Goal: Navigation & Orientation: Find specific page/section

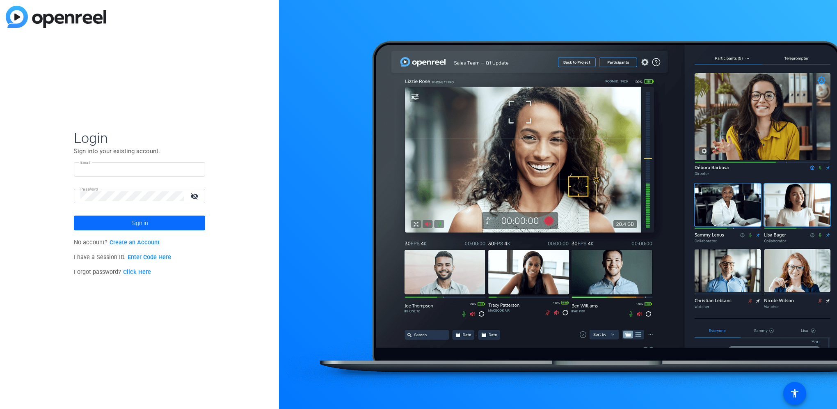
type input "[EMAIL_ADDRESS][DOMAIN_NAME]"
click at [149, 226] on span at bounding box center [139, 223] width 131 height 20
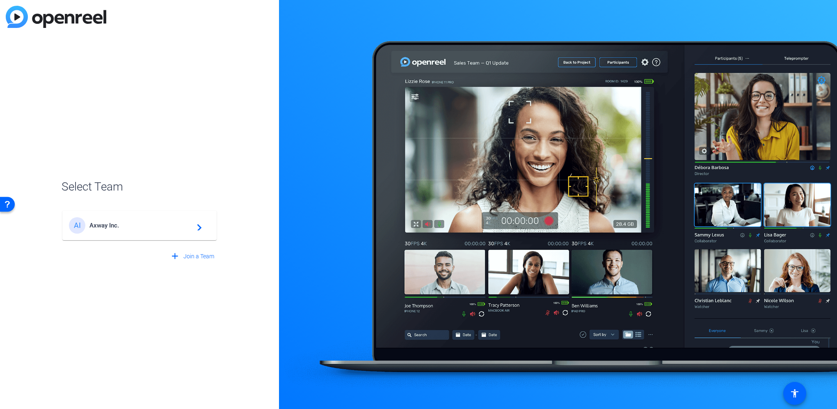
click at [184, 226] on span "Axway Inc." at bounding box center [140, 225] width 103 height 7
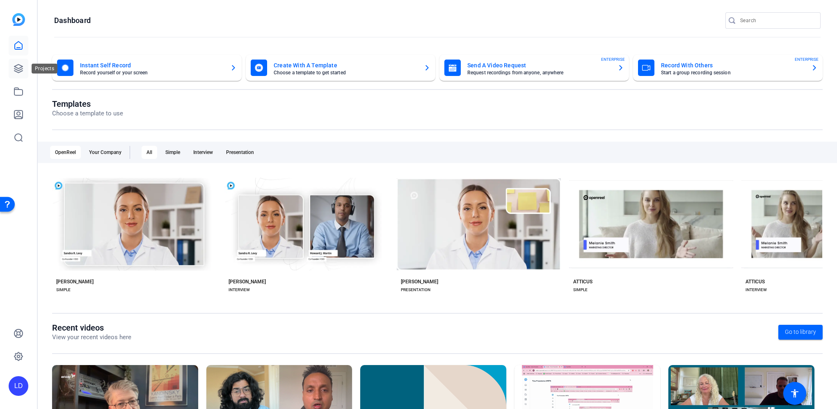
click at [10, 69] on link at bounding box center [19, 69] width 20 height 20
